Goal: Task Accomplishment & Management: Use online tool/utility

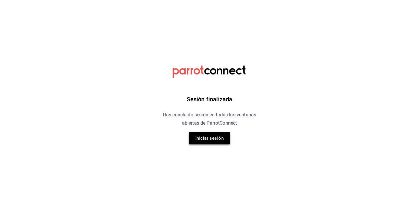
click at [216, 143] on button "Iniciar sesión" at bounding box center [209, 138] width 41 height 12
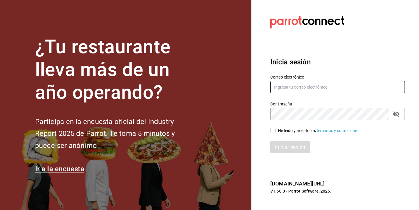
type input "marketing@quimerapl.com"
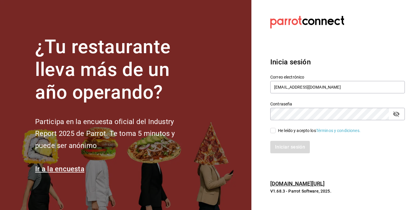
click at [274, 131] on input "He leído y acepto los Términos y condiciones." at bounding box center [273, 130] width 5 height 5
checkbox input "true"
click at [281, 155] on div "Inicia sesión Correo electrónico marketing@quimerapl.com Contraseña Contraseña …" at bounding box center [338, 105] width 135 height 111
click at [281, 149] on button "Iniciar sesión" at bounding box center [291, 147] width 40 height 12
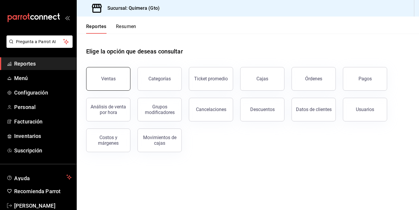
click at [126, 81] on button "Ventas" at bounding box center [108, 79] width 44 height 24
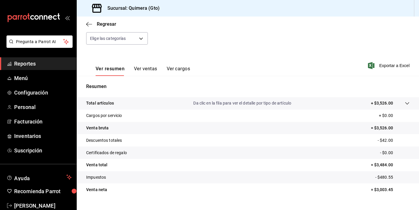
scroll to position [73, 0]
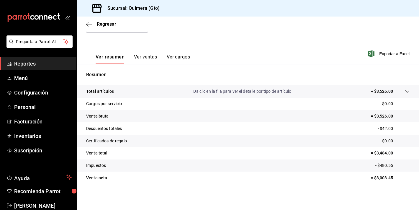
click at [142, 48] on div "Ver resumen Ver ventas Ver cargos" at bounding box center [138, 55] width 104 height 17
click at [141, 55] on button "Ver ventas" at bounding box center [145, 59] width 23 height 10
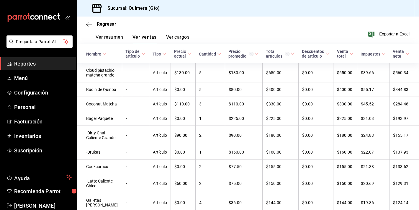
scroll to position [94, 0]
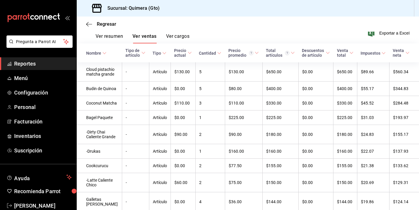
click at [45, 16] on icon "mailbox folders" at bounding box center [46, 17] width 4 height 4
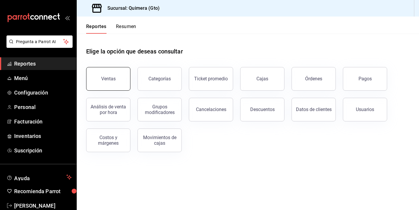
click at [112, 84] on button "Ventas" at bounding box center [108, 79] width 44 height 24
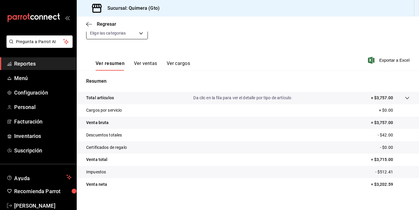
scroll to position [73, 0]
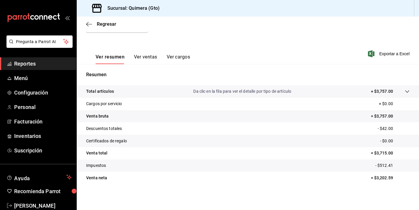
click at [137, 53] on div "Ver resumen Ver ventas Ver cargos" at bounding box center [138, 55] width 104 height 17
click at [142, 64] on button "Ver ventas" at bounding box center [145, 59] width 23 height 10
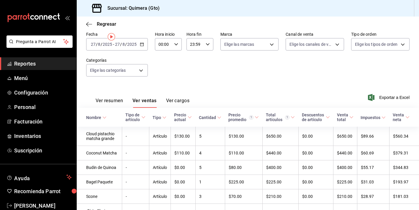
scroll to position [131, 0]
